Goal: Use online tool/utility: Utilize a website feature to perform a specific function

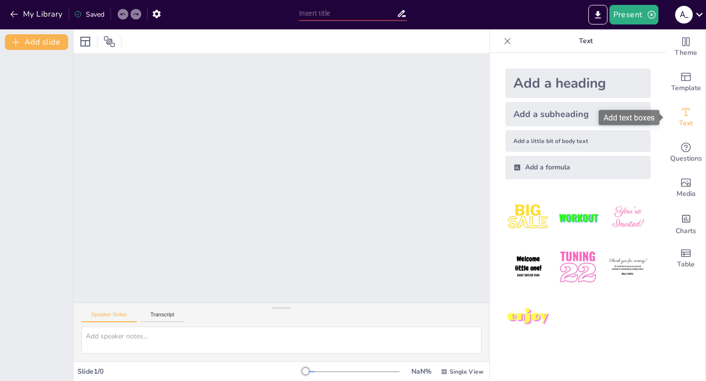
click at [680, 119] on span "Text" at bounding box center [686, 123] width 14 height 11
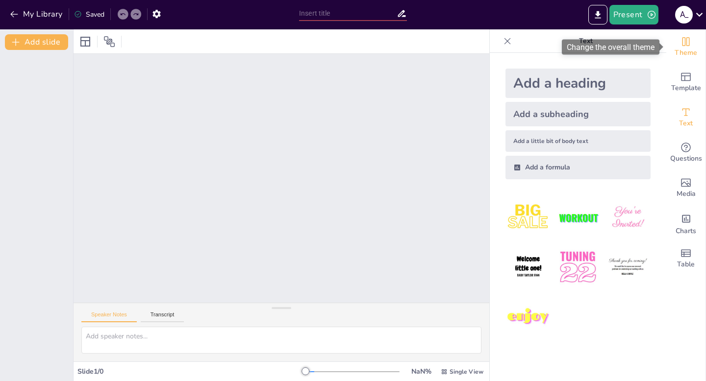
click at [682, 43] on icon "Change the overall theme" at bounding box center [686, 42] width 12 height 12
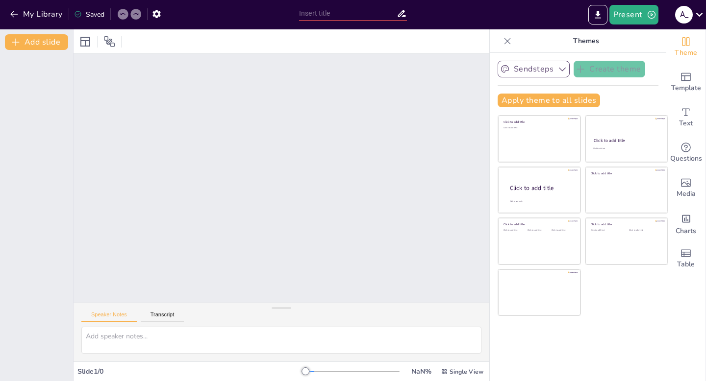
click at [558, 70] on icon "button" at bounding box center [562, 69] width 10 height 10
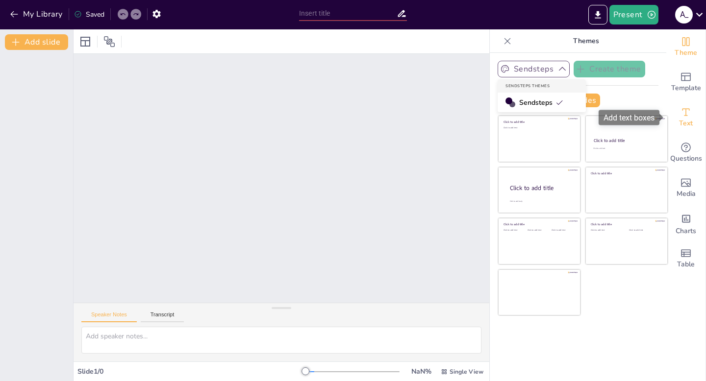
click at [691, 113] on icon "Add text boxes" at bounding box center [686, 112] width 12 height 12
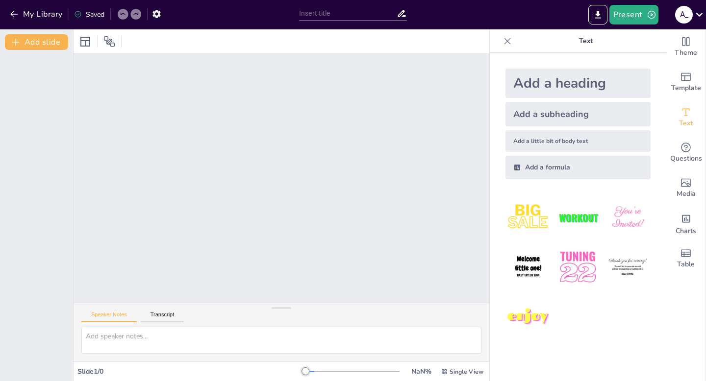
click at [617, 78] on div "Add a heading" at bounding box center [577, 83] width 145 height 29
click at [603, 113] on div "Add a subheading" at bounding box center [577, 114] width 145 height 25
click at [590, 134] on div "Add a little bit of body text" at bounding box center [577, 141] width 145 height 22
click at [580, 106] on div "Add a subheading" at bounding box center [577, 114] width 145 height 25
click at [683, 181] on icon "Add images, graphics, shapes or video" at bounding box center [686, 183] width 12 height 12
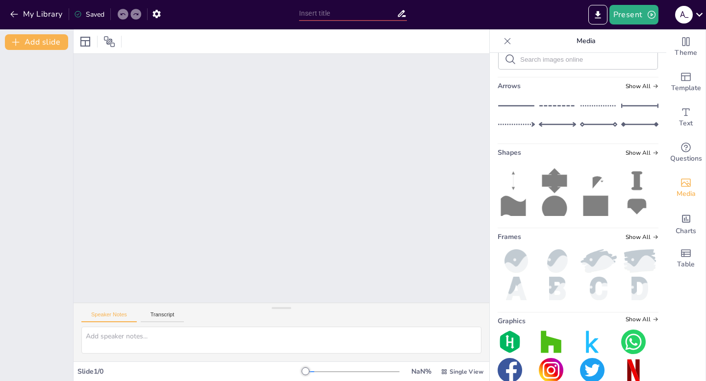
scroll to position [130, 0]
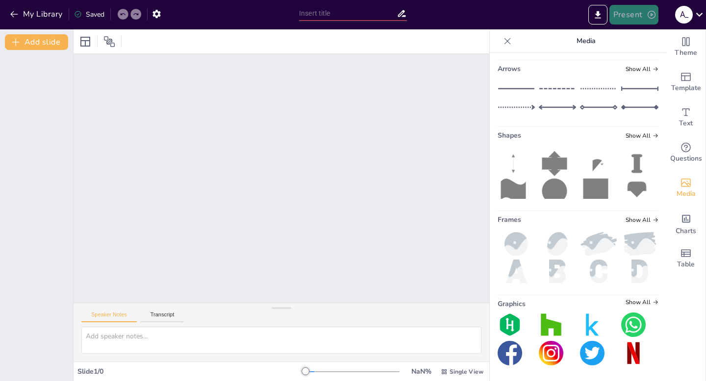
click at [651, 12] on icon "button" at bounding box center [652, 15] width 10 height 10
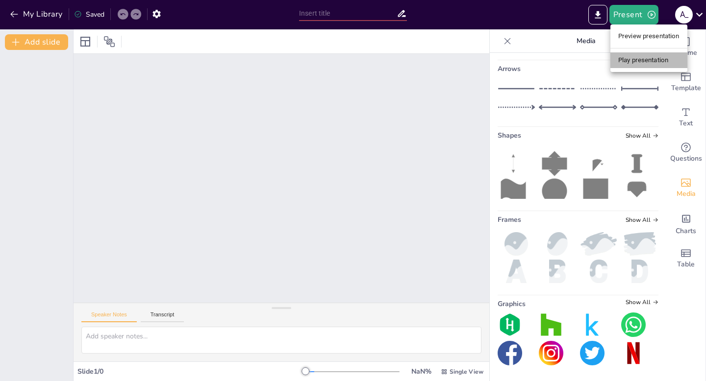
click at [641, 57] on li "Play presentation" at bounding box center [648, 60] width 77 height 16
